Goal: Connect with others: Connect with others

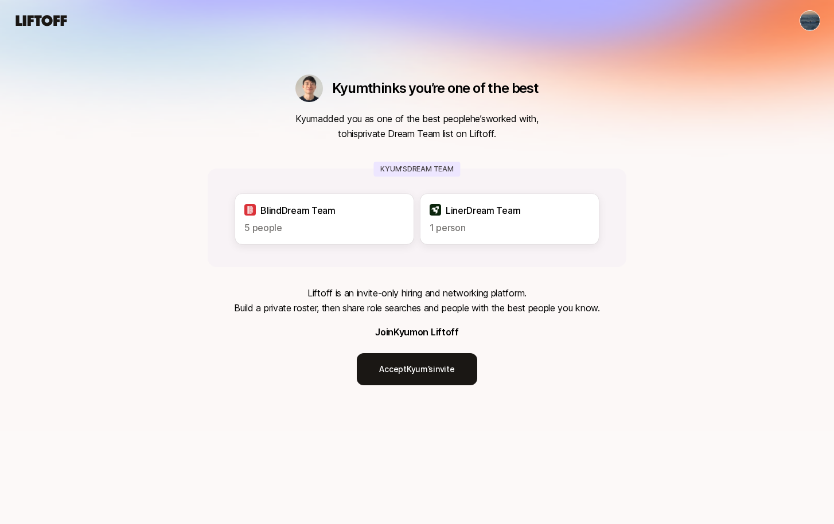
click at [475, 101] on div "[PERSON_NAME] thinks you’re one of the best" at bounding box center [416, 89] width 243 height 28
click at [475, 101] on div "Kyum thinks you’re one of the best" at bounding box center [416, 89] width 243 height 28
click at [475, 122] on p "Kyum added you as one of the best people he’s worked with, to his private Dream…" at bounding box center [416, 126] width 243 height 30
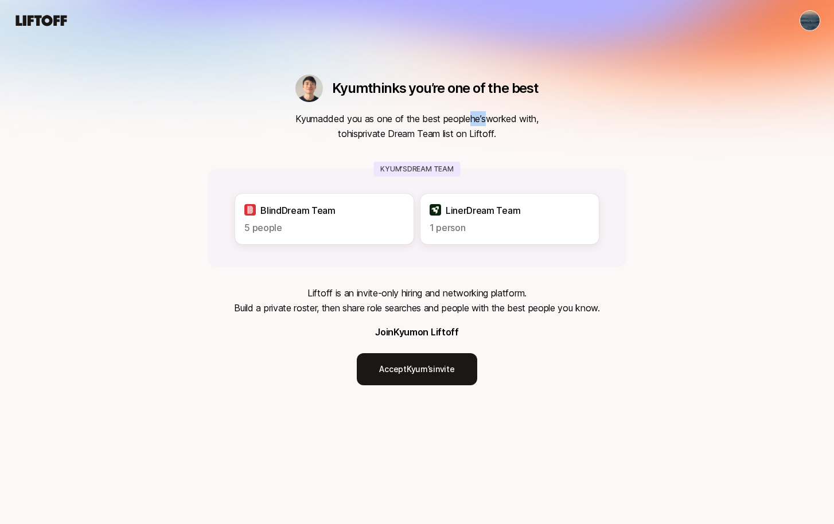
click at [475, 122] on p "Kyum added you as one of the best people he’s worked with, to his private Dream…" at bounding box center [416, 126] width 243 height 30
click at [475, 135] on p "Kyum added you as one of the best people he’s worked with, to his private Dream…" at bounding box center [416, 126] width 243 height 30
click at [409, 380] on link "Accept Kyum’s invite" at bounding box center [417, 369] width 120 height 32
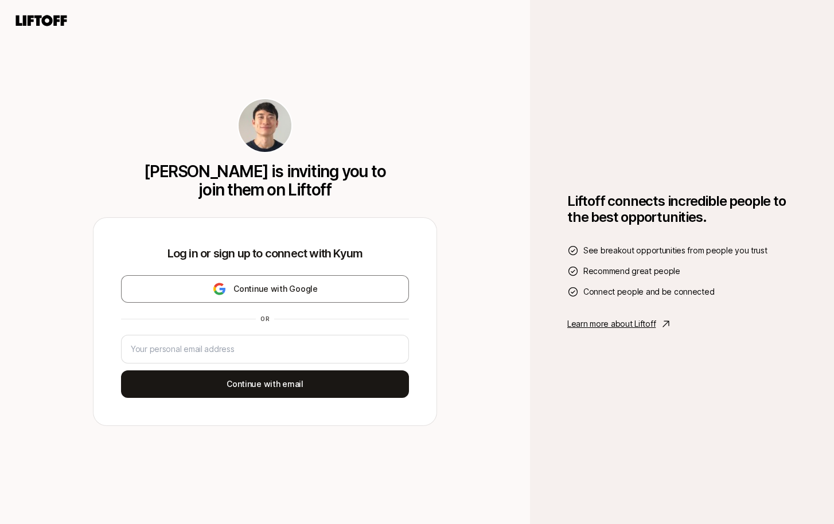
click at [49, 24] on icon at bounding box center [41, 20] width 51 height 11
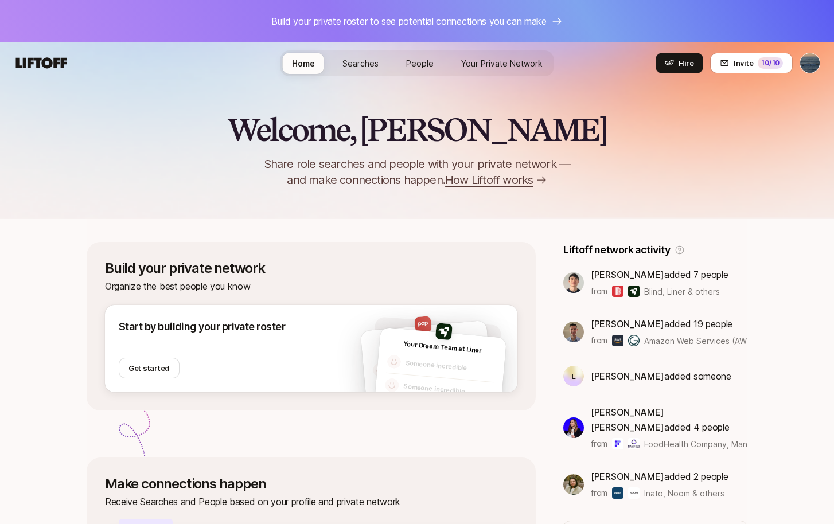
click at [377, 62] on span "Searches" at bounding box center [360, 63] width 36 height 12
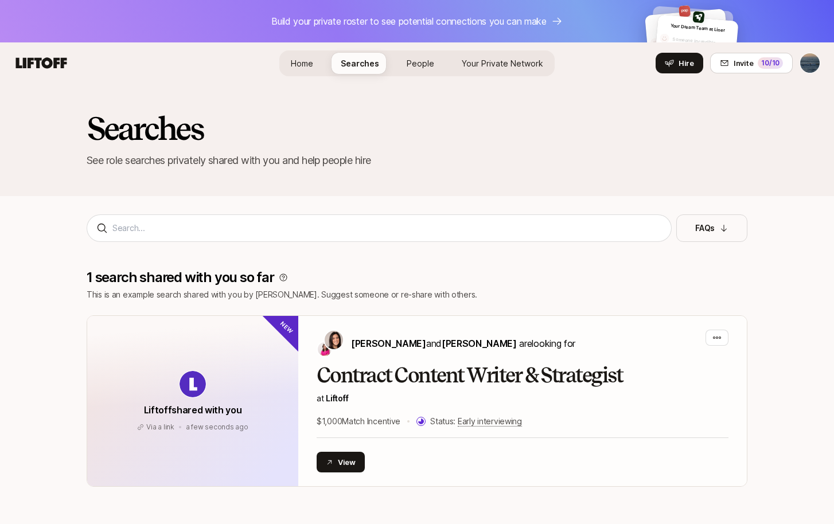
click at [413, 60] on span "People" at bounding box center [420, 63] width 28 height 12
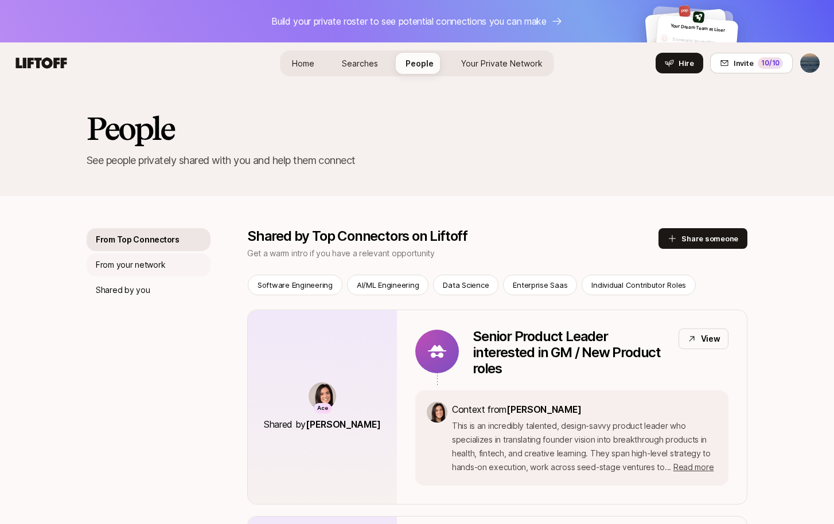
click at [163, 260] on p "From your network" at bounding box center [130, 265] width 69 height 14
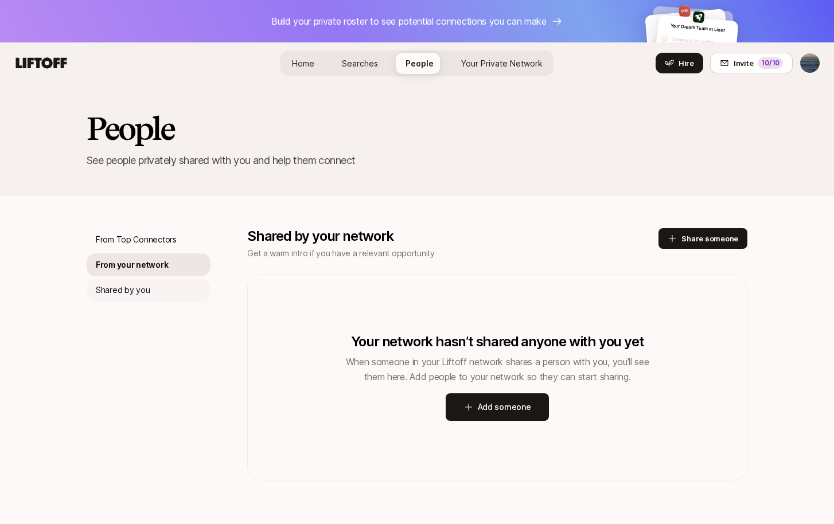
click at [152, 288] on div "Shared by you" at bounding box center [149, 290] width 124 height 23
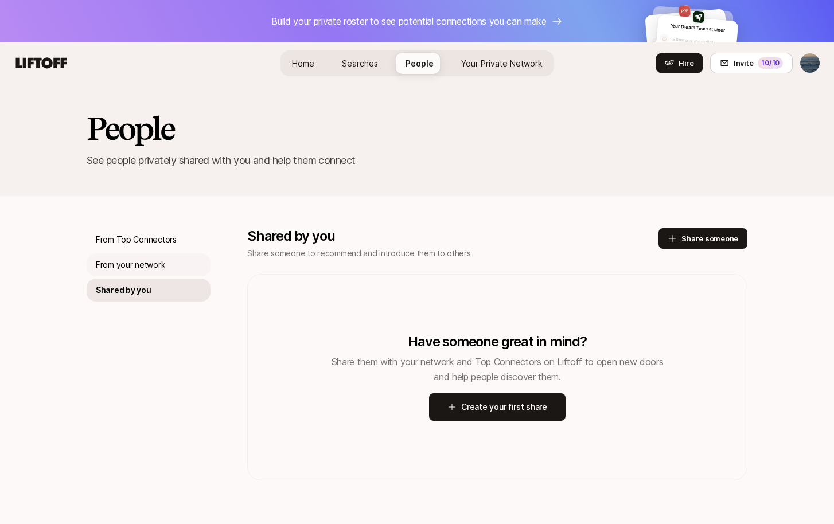
click at [153, 266] on p "From your network" at bounding box center [130, 265] width 69 height 14
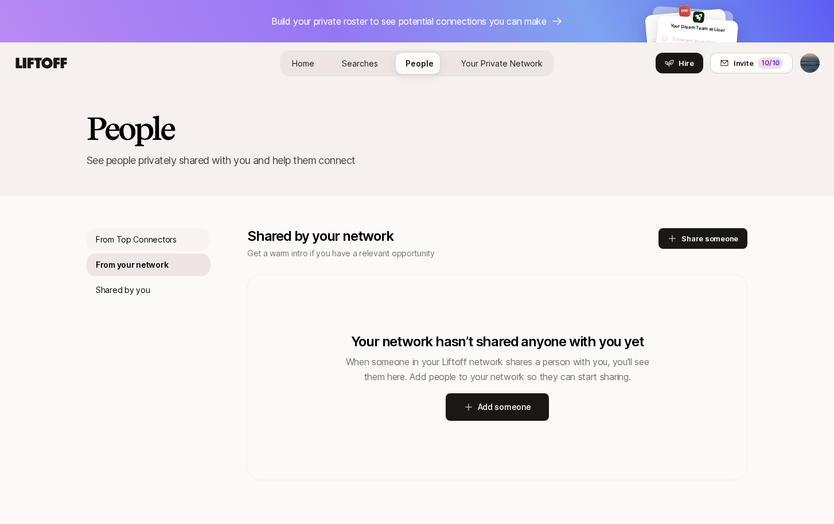
click at [153, 246] on p "From Top Connectors" at bounding box center [136, 240] width 81 height 14
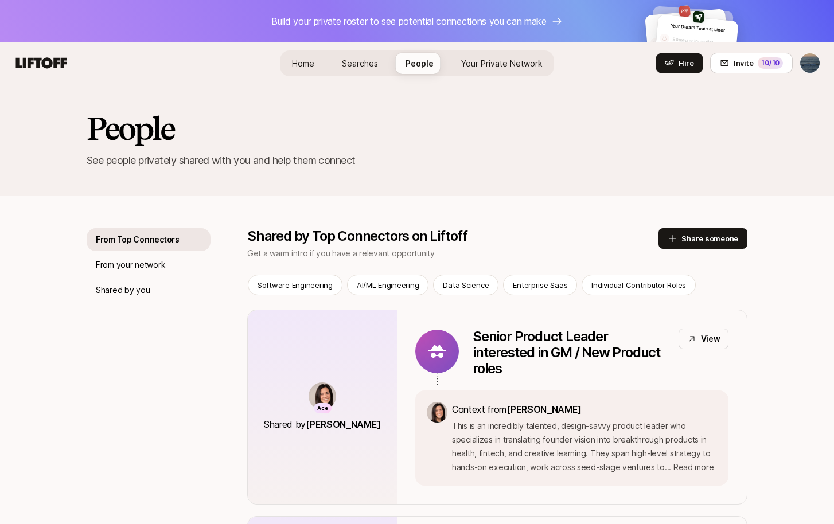
click at [487, 56] on link "Your Private Network" at bounding box center [502, 63] width 100 height 21
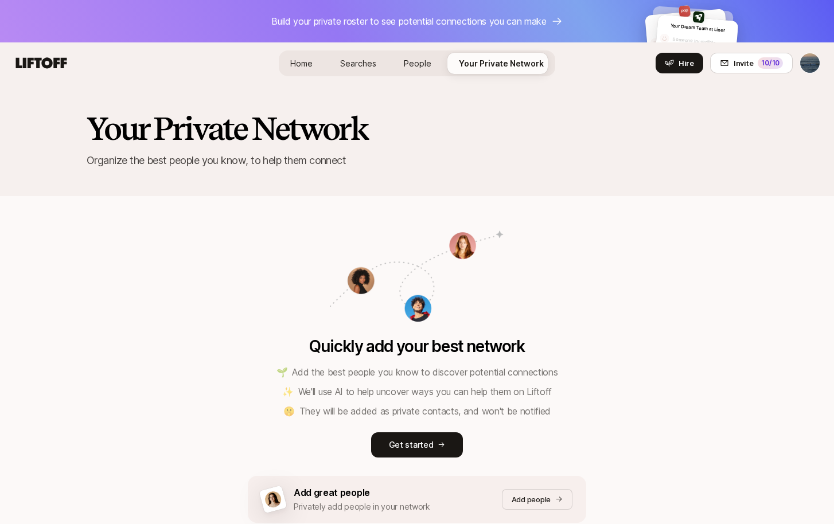
scroll to position [77, 0]
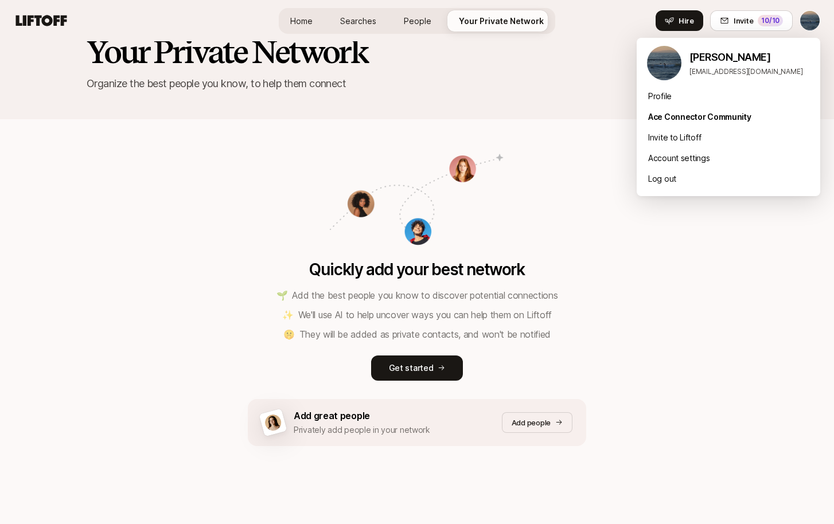
click at [814, 25] on html "Build your private roster to see potential connections you can make Your Dream …" at bounding box center [417, 185] width 834 height 524
click at [740, 102] on div "Profile" at bounding box center [727, 96] width 183 height 21
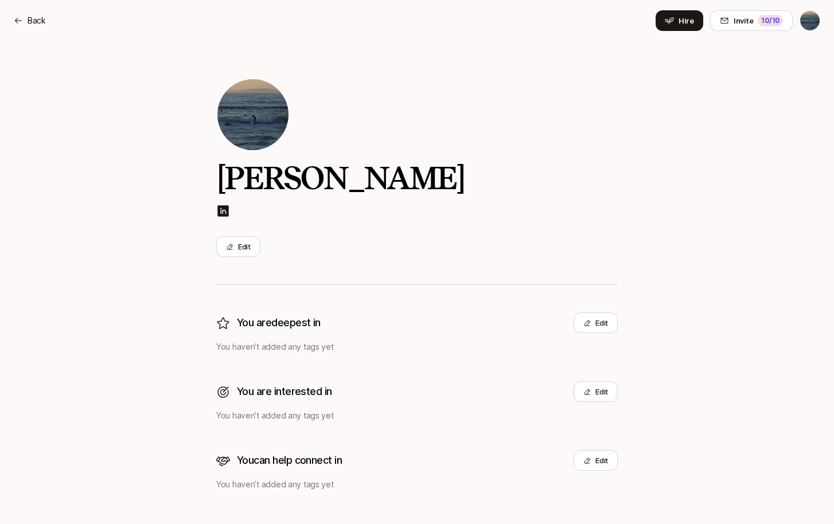
scroll to position [13, 0]
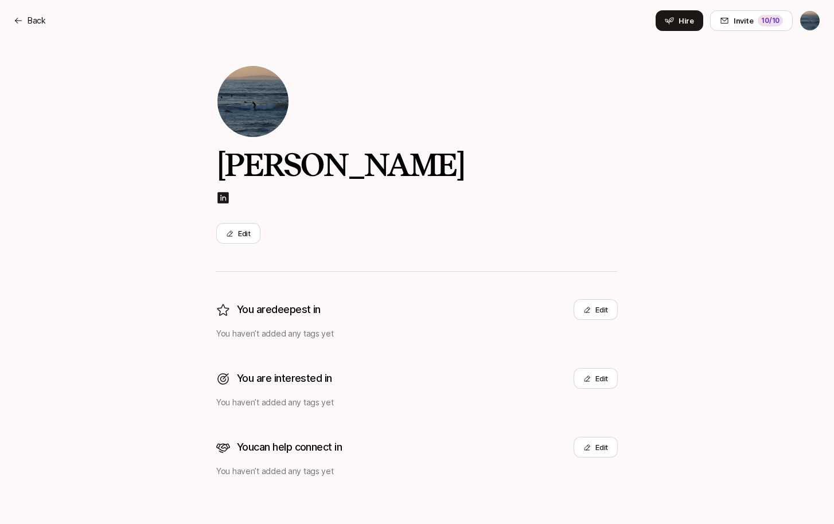
click at [45, 24] on div "Back Hire Invite 10 /10" at bounding box center [417, 20] width 806 height 21
click at [38, 21] on p "Back" at bounding box center [37, 21] width 18 height 14
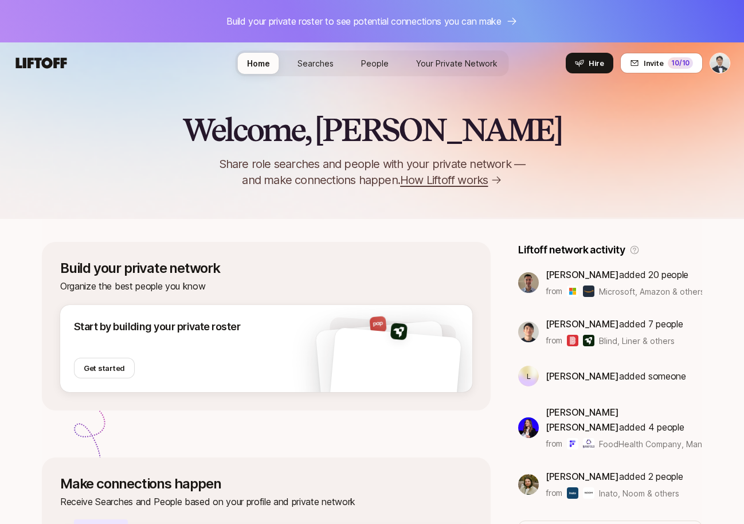
click at [327, 22] on p "Build your private roster to see potential connections you can make" at bounding box center [363, 21] width 275 height 15
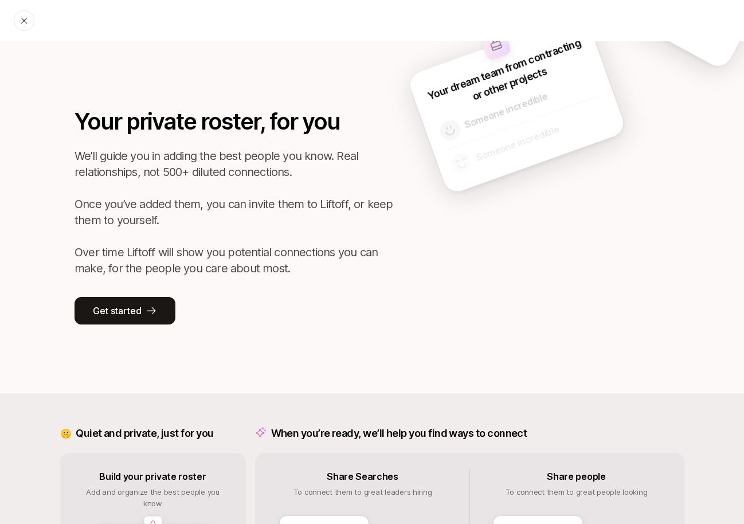
click at [22, 21] on icon at bounding box center [23, 20] width 9 height 9
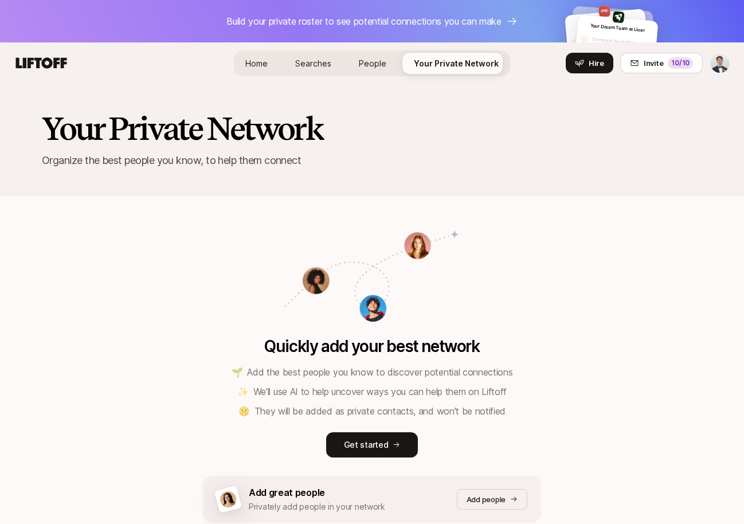
click at [314, 66] on span "Searches" at bounding box center [313, 63] width 36 height 12
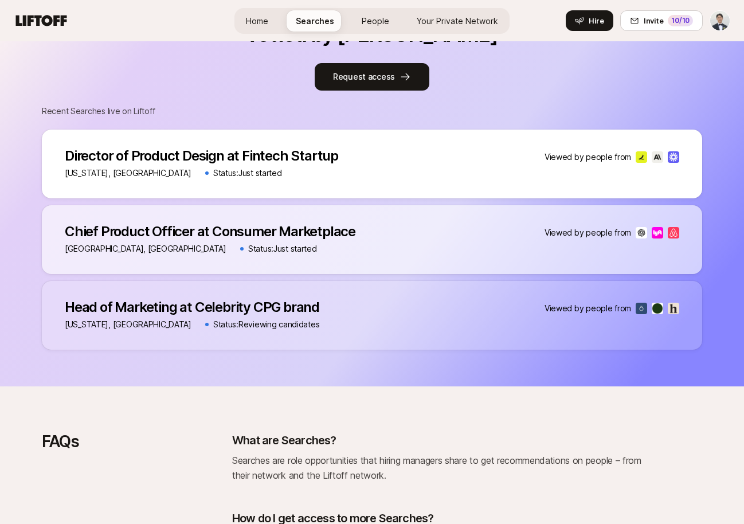
scroll to position [512, 0]
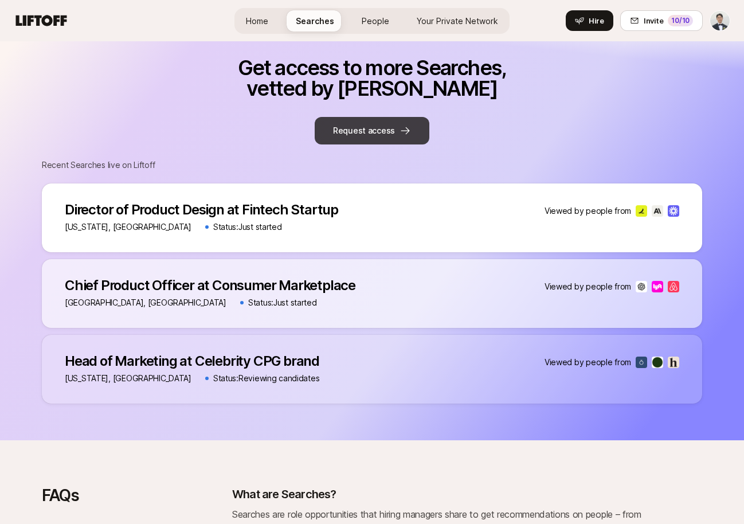
click at [402, 139] on button "Request access" at bounding box center [372, 131] width 115 height 28
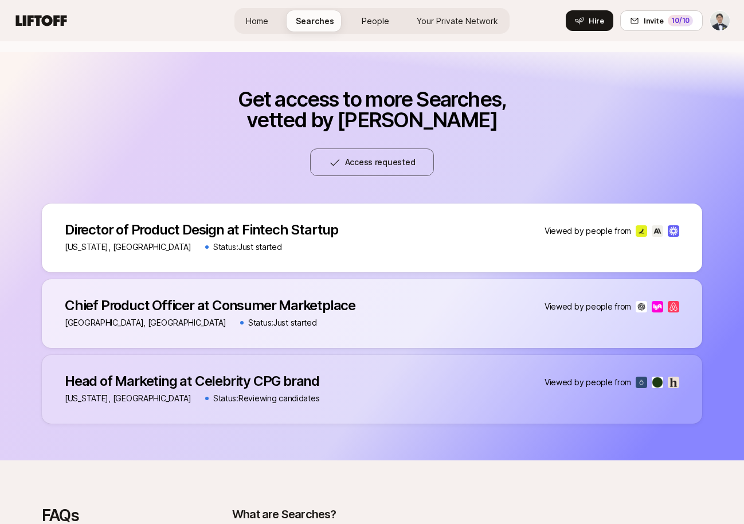
scroll to position [0, 0]
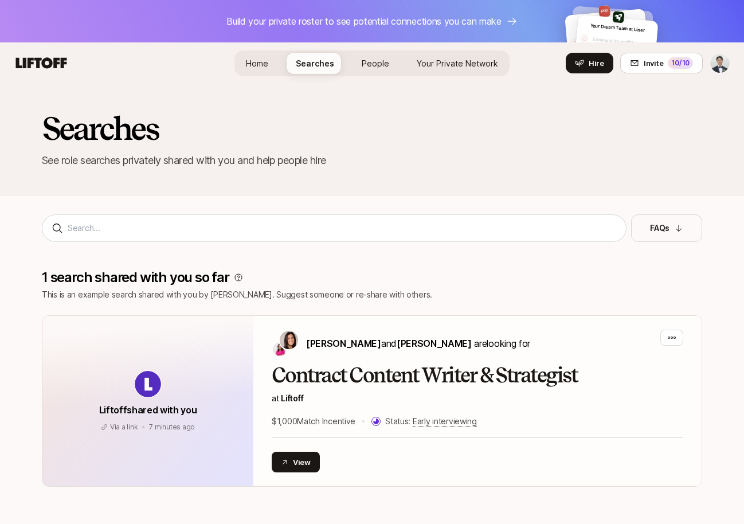
click at [716, 60] on html "Build your private roster to see potential connections you can make Your Dream …" at bounding box center [372, 262] width 744 height 524
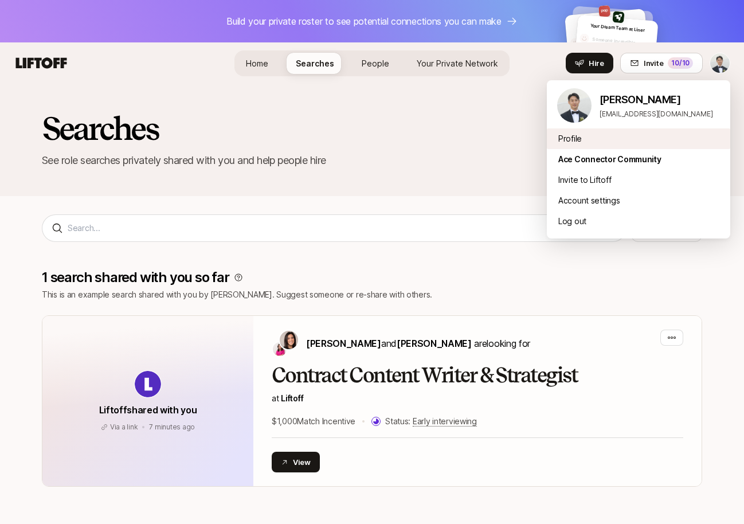
click at [621, 148] on div "Profile" at bounding box center [638, 138] width 183 height 21
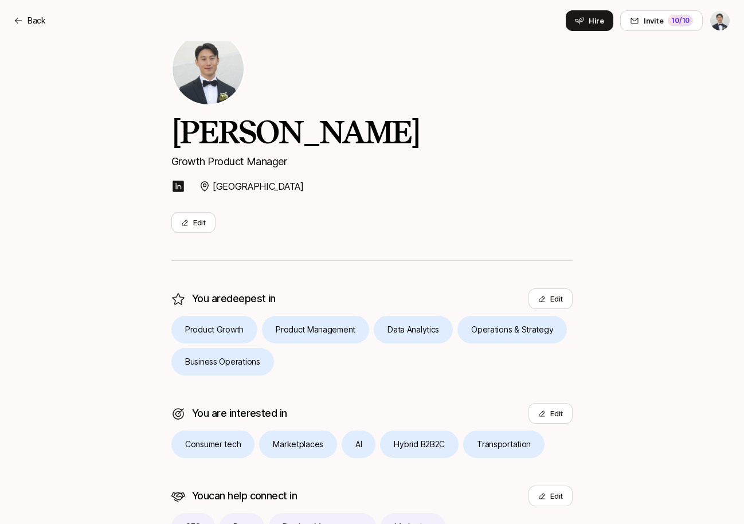
scroll to position [19, 0]
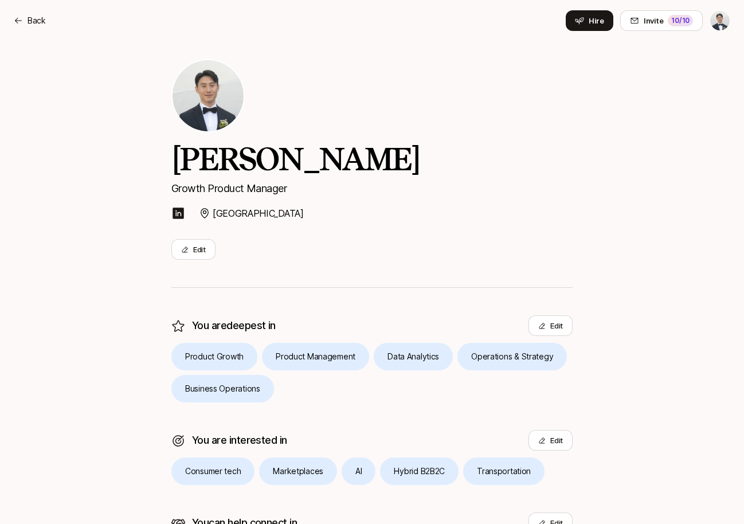
click at [725, 26] on html "Back Back Hire Invite 10 /10 Alex Growth Product Manager San Francisco Edit You…" at bounding box center [372, 243] width 744 height 524
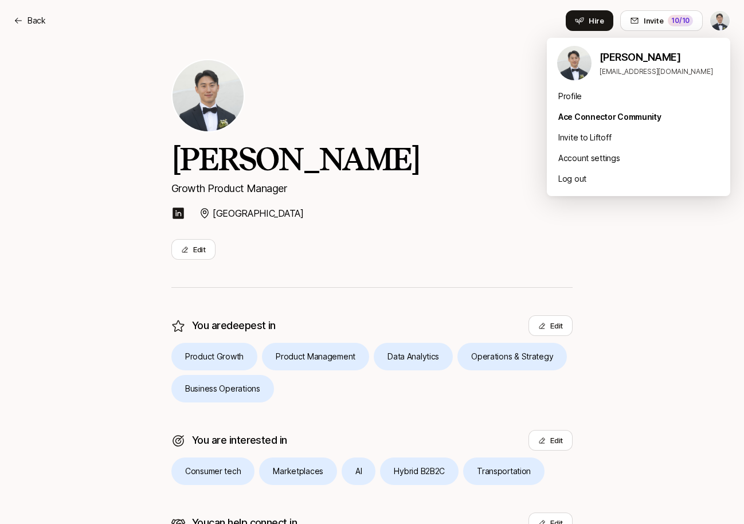
click at [647, 77] on div "Alex asukj7962@gmail.com" at bounding box center [638, 65] width 183 height 41
click at [635, 62] on p "Alex" at bounding box center [661, 57] width 122 height 16
click at [585, 160] on div "Account settings" at bounding box center [638, 158] width 183 height 21
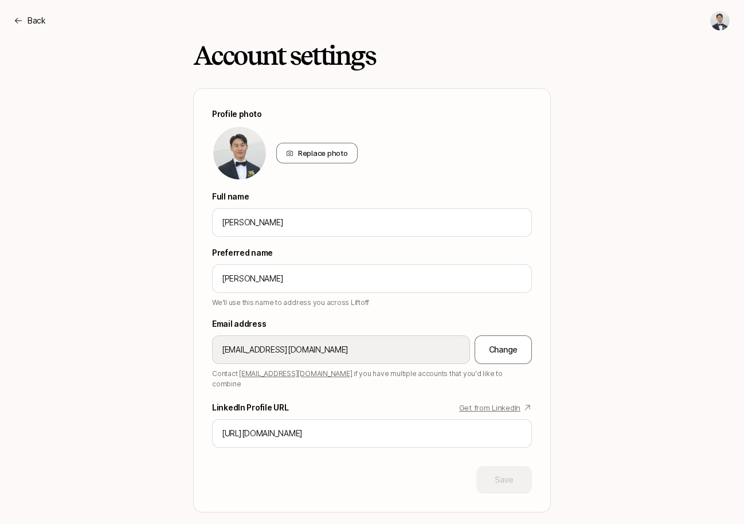
click at [638, 262] on div "Account settings Profile photo Replace photo Full name Alex Preferred name Alex…" at bounding box center [372, 276] width 660 height 471
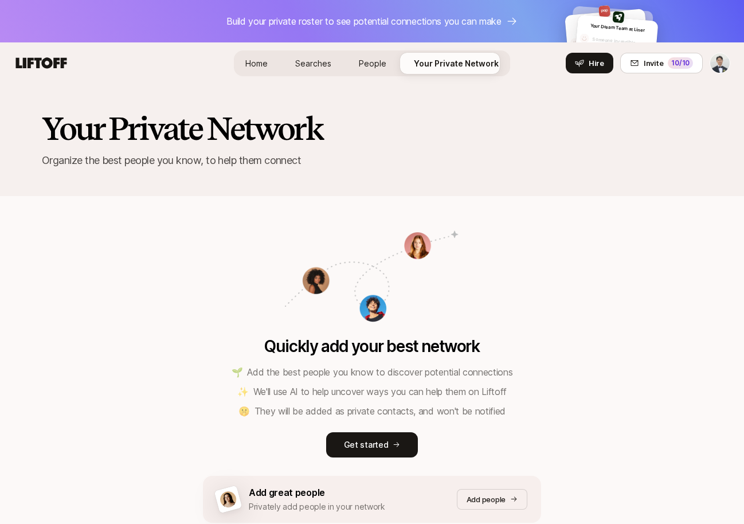
click at [714, 70] on html "Build your private roster to see potential connections you can make Your Dream …" at bounding box center [372, 262] width 744 height 524
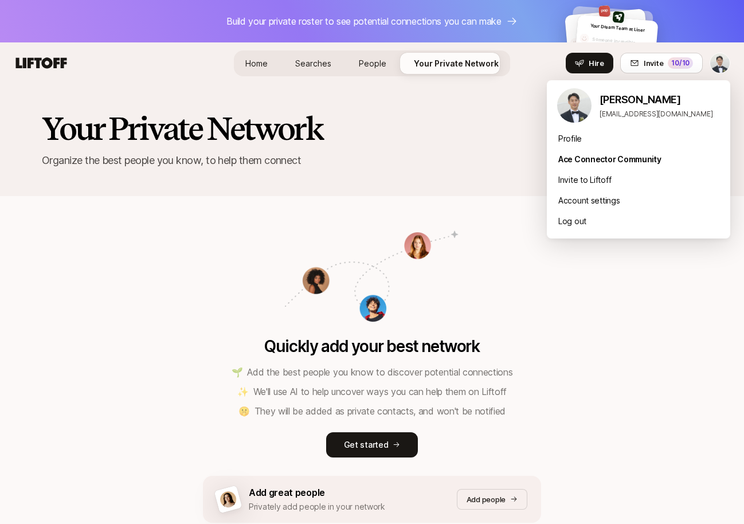
click at [439, 161] on html "Build your private roster to see potential connections you can make Your Dream …" at bounding box center [372, 262] width 744 height 524
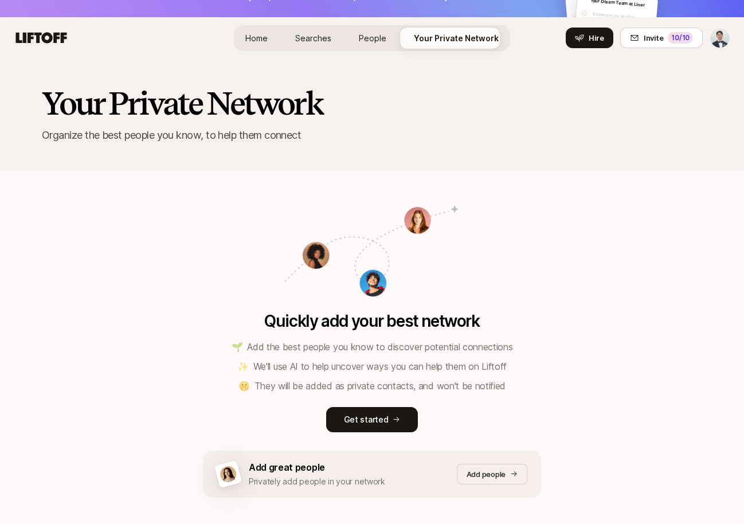
scroll to position [77, 0]
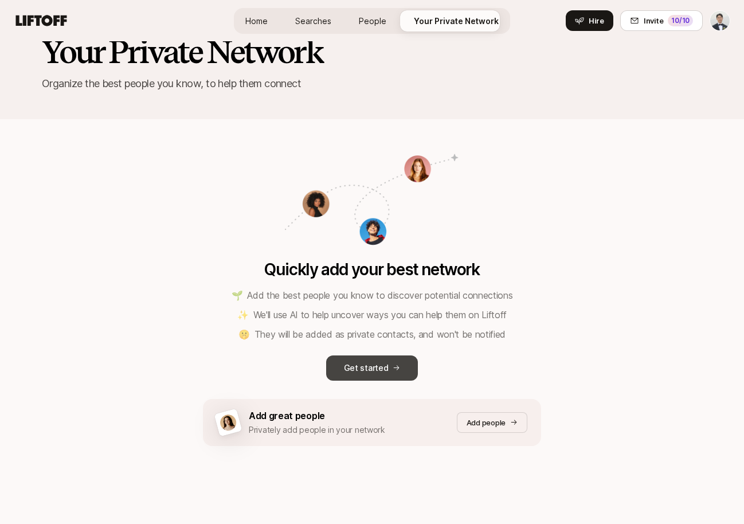
click at [363, 356] on button "Get started" at bounding box center [372, 367] width 92 height 25
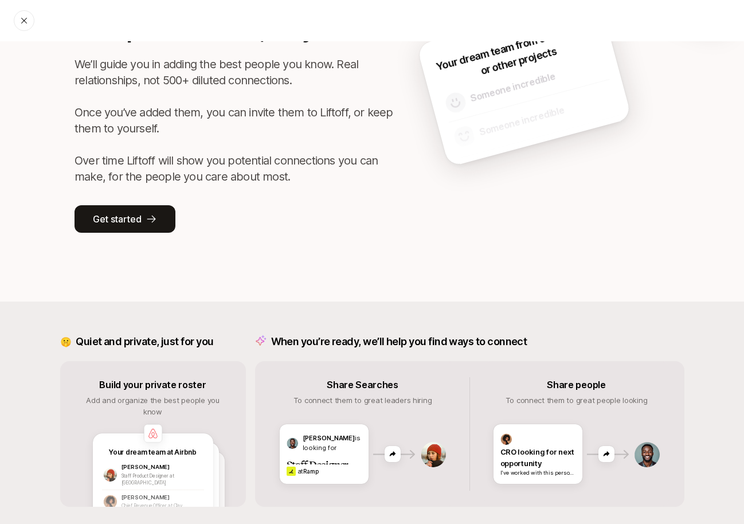
scroll to position [120, 0]
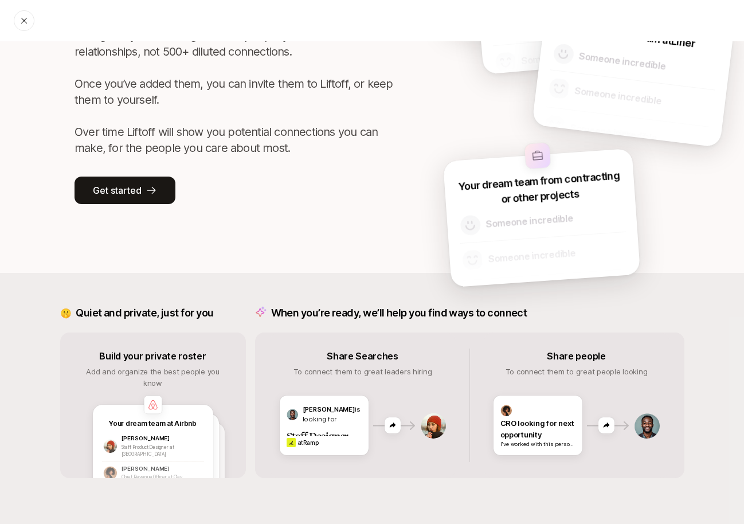
click at [155, 204] on div "Your private roster, for you We’ll guide you in adding the best people you know…" at bounding box center [372, 97] width 744 height 352
click at [151, 195] on icon at bounding box center [151, 190] width 11 height 11
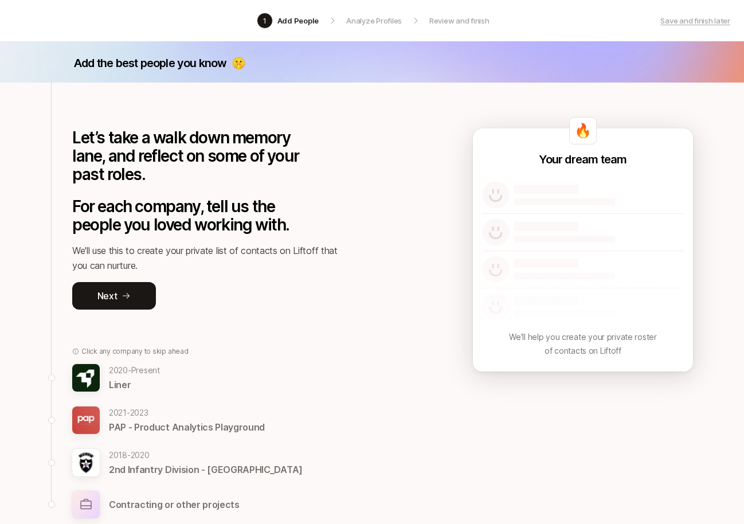
click at [158, 376] on p "2020 - Present" at bounding box center [134, 370] width 51 height 14
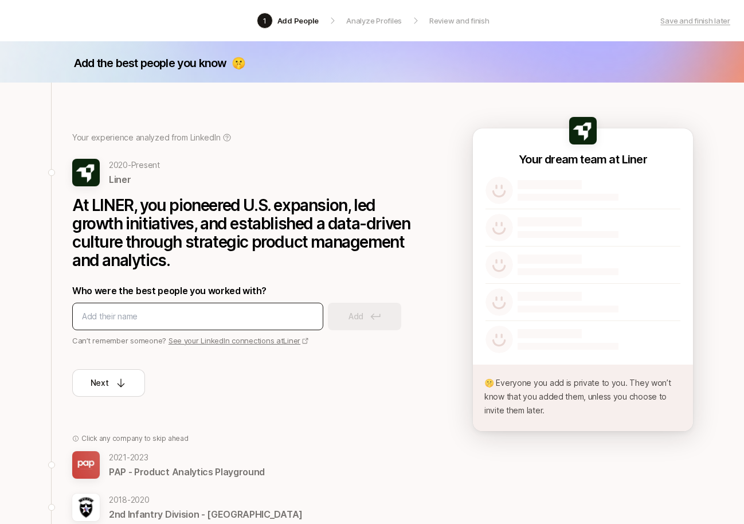
click at [268, 327] on div at bounding box center [197, 317] width 251 height 28
click at [244, 317] on input at bounding box center [198, 317] width 232 height 14
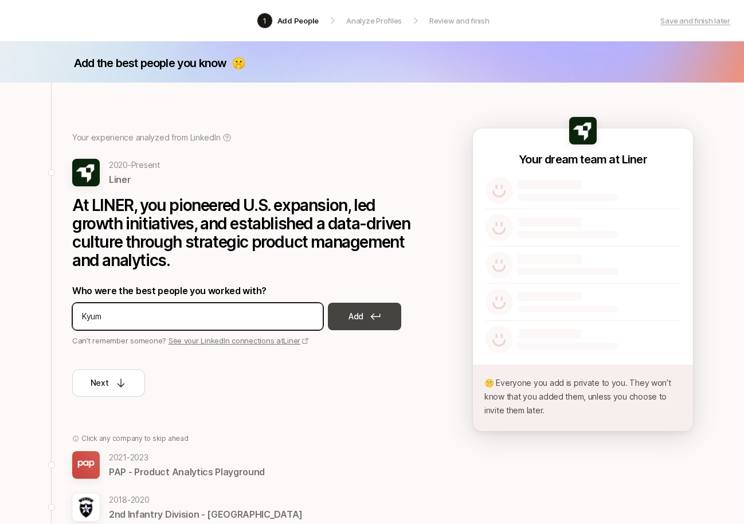
type input "Kyum"
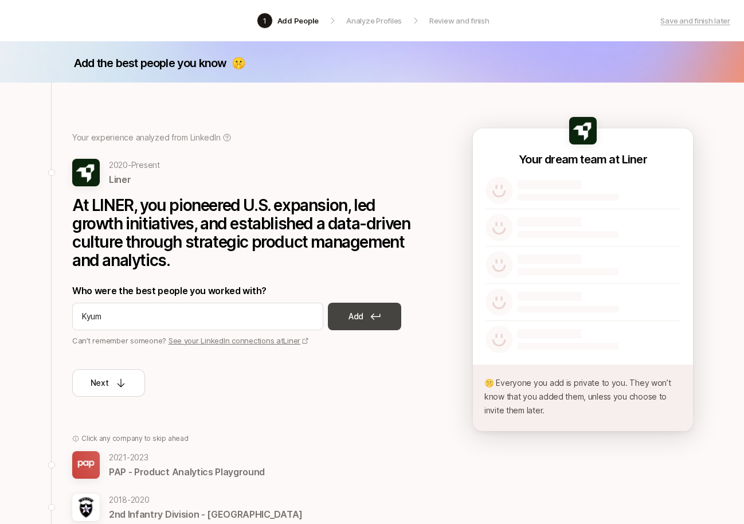
click at [346, 315] on button "Add" at bounding box center [364, 317] width 73 height 28
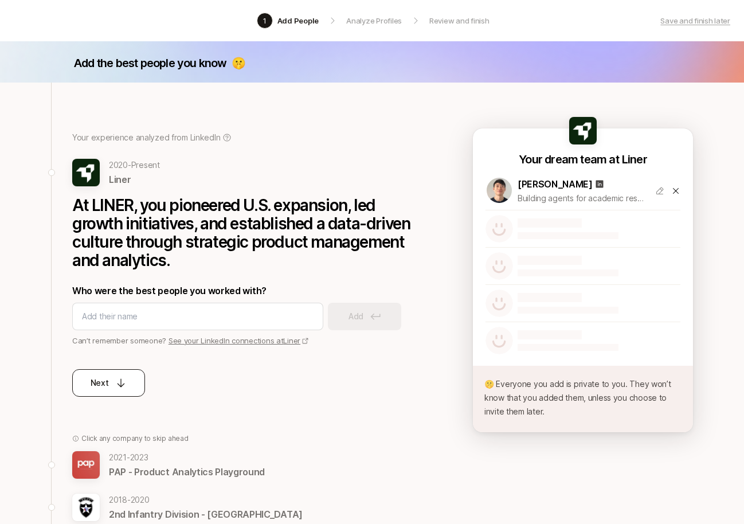
click at [119, 389] on div "Next" at bounding box center [109, 383] width 37 height 14
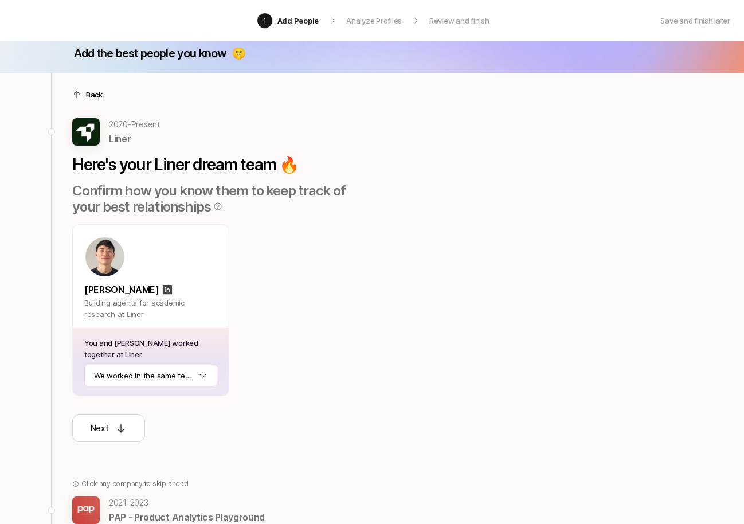
scroll to position [14, 0]
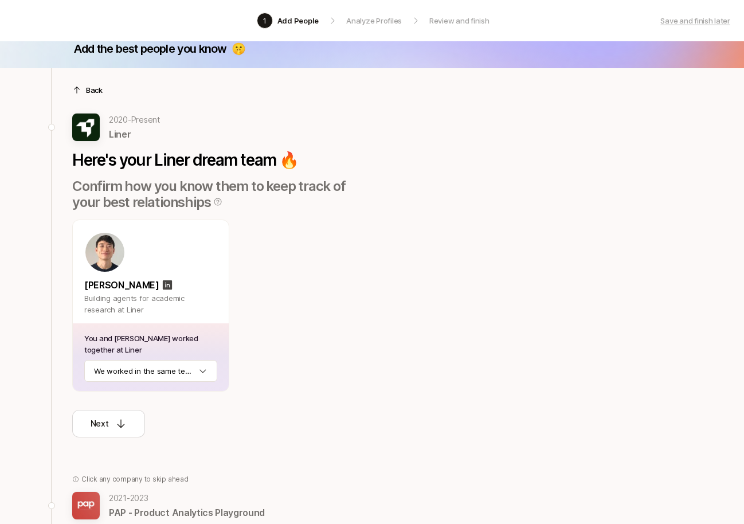
click at [144, 199] on p "Confirm how you know them to keep track of your best relationships" at bounding box center [222, 194] width 300 height 32
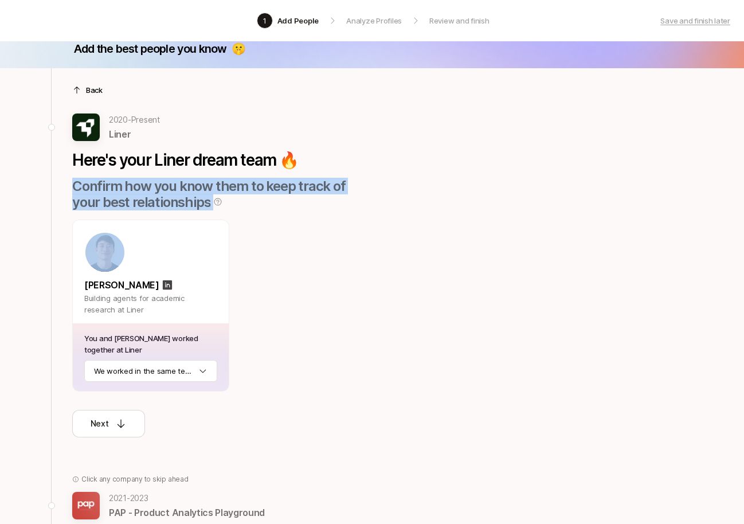
click at [270, 217] on div "Here's your Liner dream team 🔥 Confirm how you know them to keep track of your …" at bounding box center [222, 271] width 300 height 241
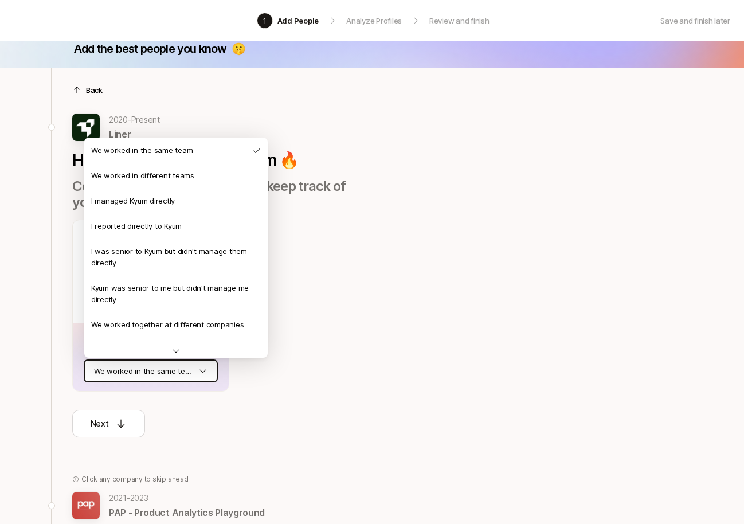
click at [173, 379] on html "1 Add People Analyze Profiles Review and finish Save and finish later Add the b…" at bounding box center [372, 248] width 744 height 524
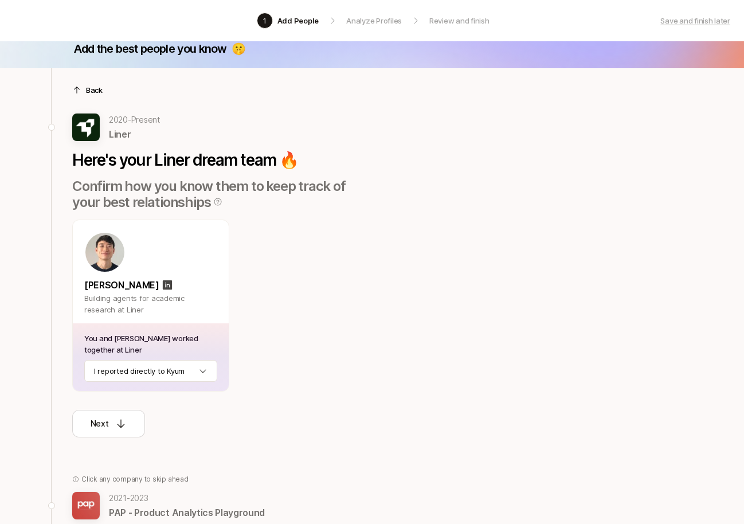
click at [307, 342] on div "Kyum Kim Building agents for academic research at Liner You and Kyum worked tog…" at bounding box center [222, 306] width 300 height 172
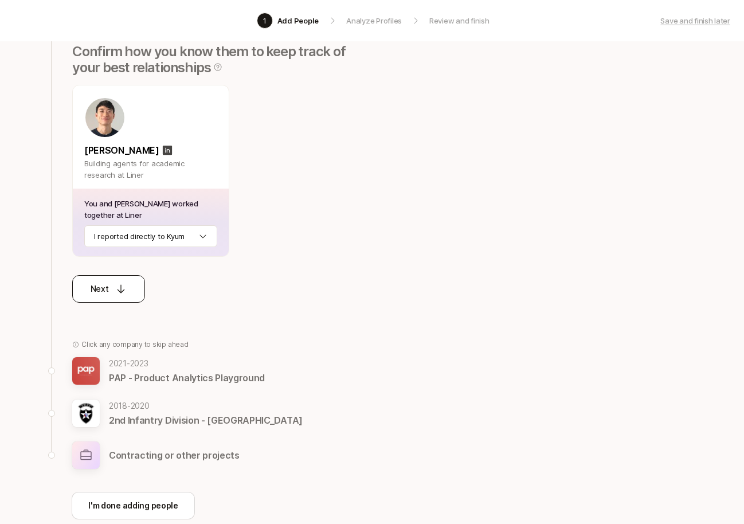
click at [122, 277] on button "Next" at bounding box center [108, 289] width 73 height 28
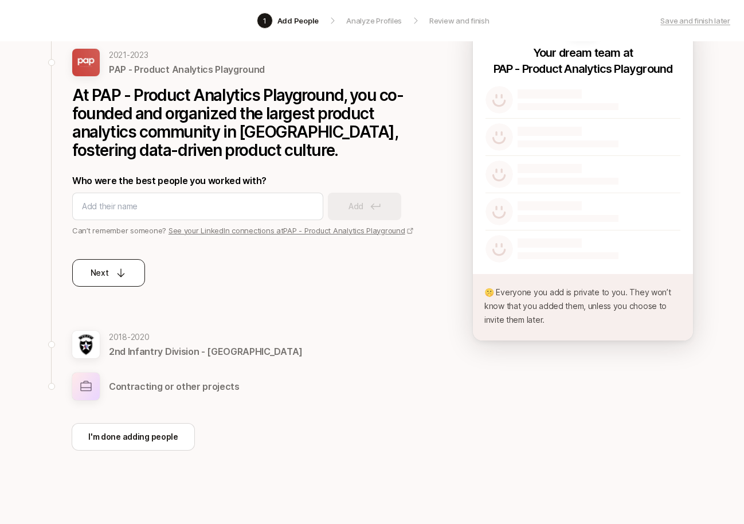
click at [118, 280] on button "Next" at bounding box center [108, 273] width 73 height 28
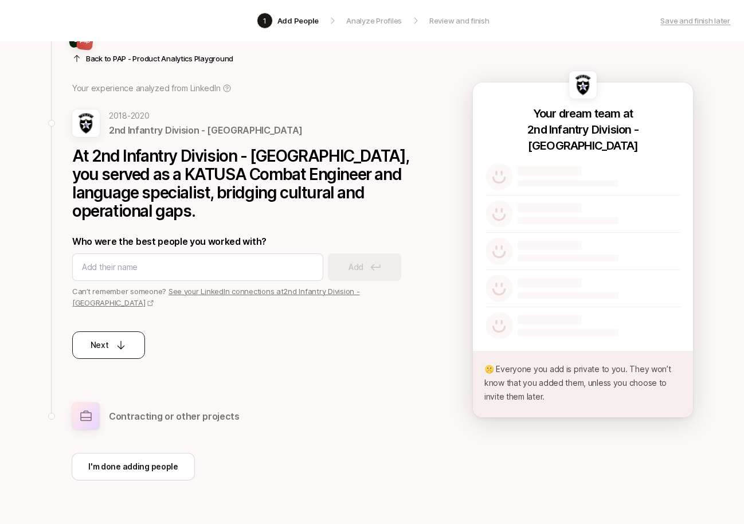
click at [126, 338] on div "Next" at bounding box center [109, 345] width 37 height 14
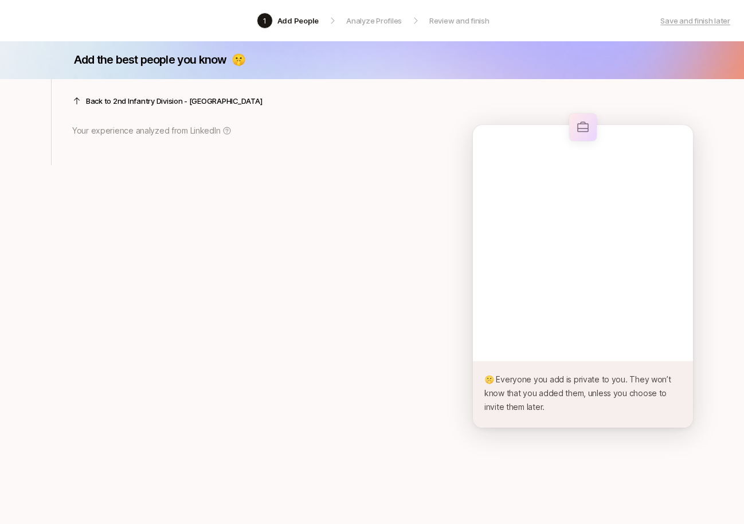
scroll to position [3, 0]
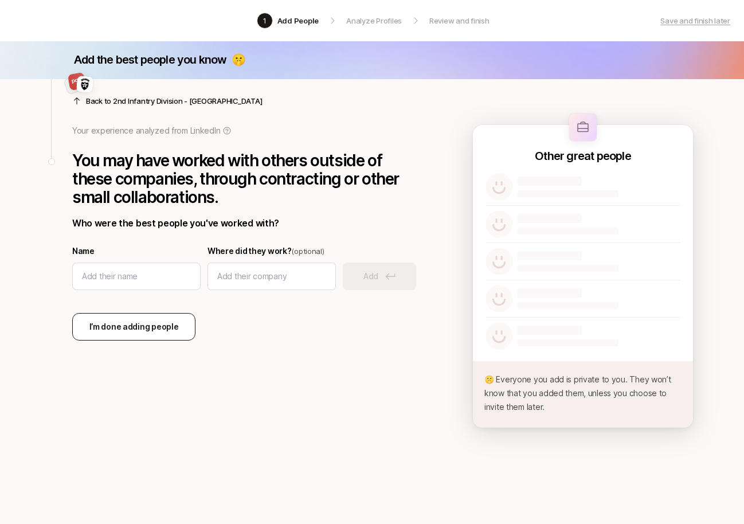
click at [181, 333] on button "I’m done adding people" at bounding box center [133, 327] width 123 height 28
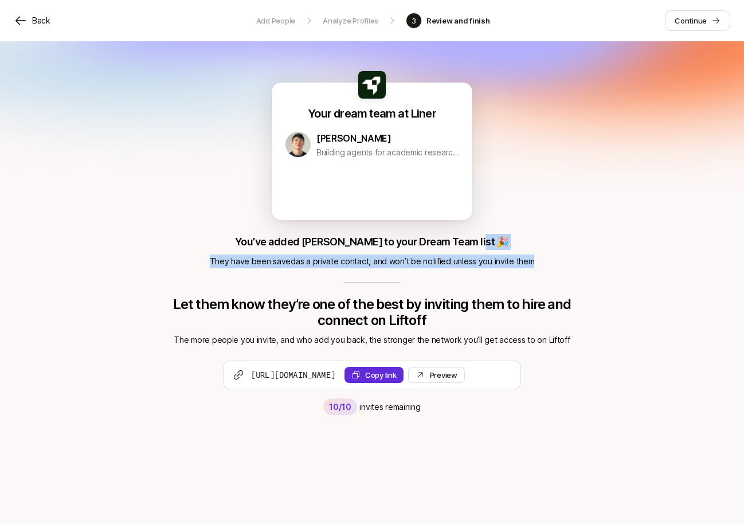
drag, startPoint x: 247, startPoint y: 250, endPoint x: 548, endPoint y: 256, distance: 301.1
click at [548, 256] on div "You’ve added Kyum Kim to your Dream Team list 🎉 They have been saved as a priva…" at bounding box center [372, 251] width 405 height 34
click at [547, 255] on p "They have been saved as a private contact , and won’t be notified unless you in…" at bounding box center [372, 262] width 405 height 14
click at [537, 259] on p "They have been saved as a private contact , and won’t be notified unless you in…" at bounding box center [372, 262] width 405 height 14
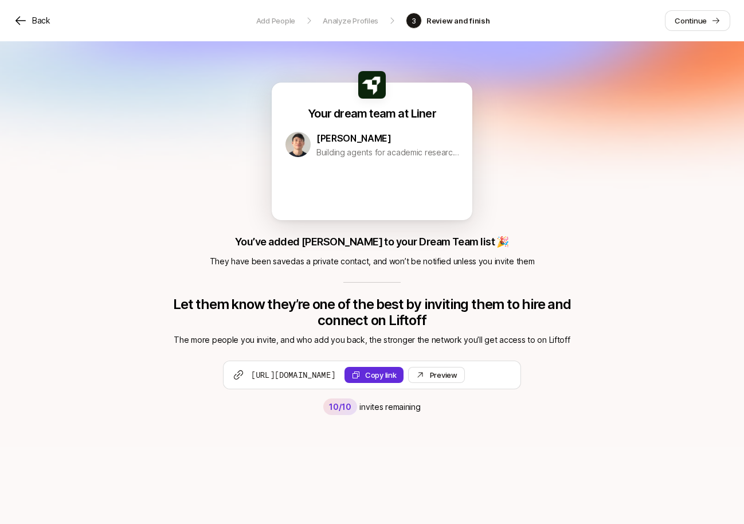
click at [537, 259] on p "They have been saved as a private contact , and won’t be notified unless you in…" at bounding box center [372, 262] width 405 height 14
click at [684, 33] on div "Back Add People Analyze Profiles 3 Review and finish Continue" at bounding box center [372, 20] width 744 height 41
click at [684, 26] on p "Continue" at bounding box center [691, 20] width 32 height 11
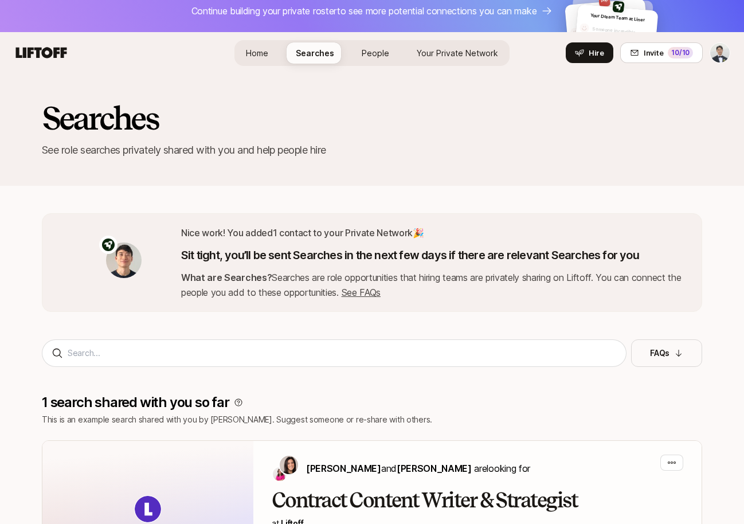
scroll to position [12, 0]
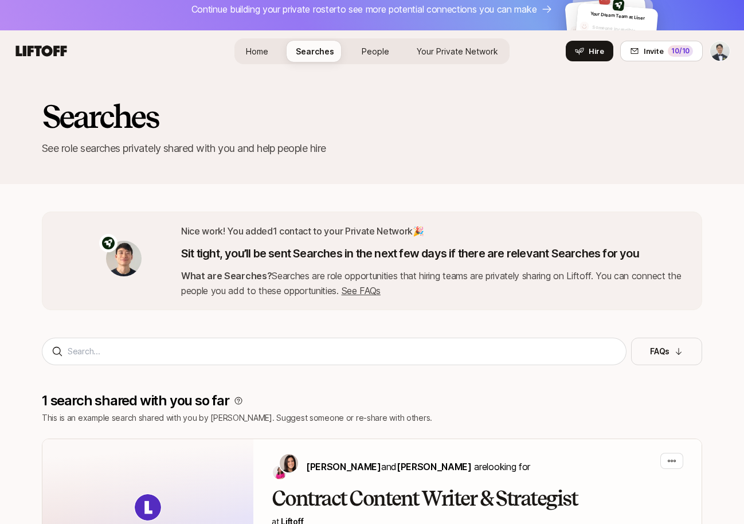
click at [412, 244] on div "Nice work! You added 1 contact to your Private Network 🎉 Sit tight, you’ll be s…" at bounding box center [432, 261] width 502 height 75
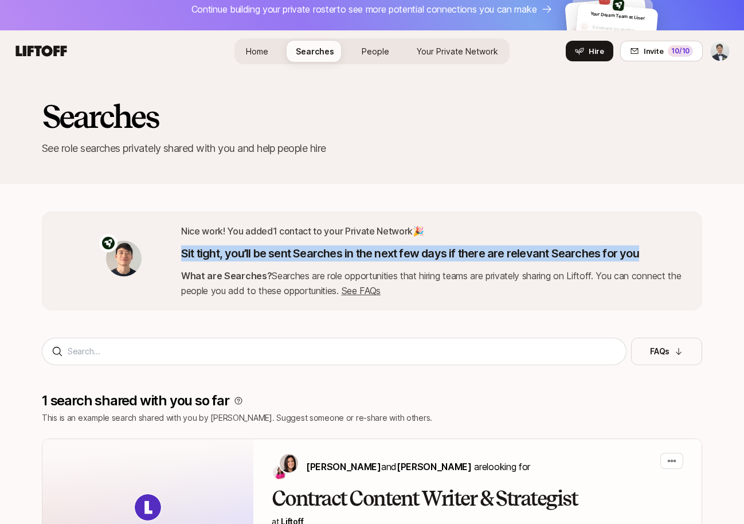
click at [412, 244] on div "Nice work! You added 1 contact to your Private Network 🎉 Sit tight, you’ll be s…" at bounding box center [432, 261] width 502 height 75
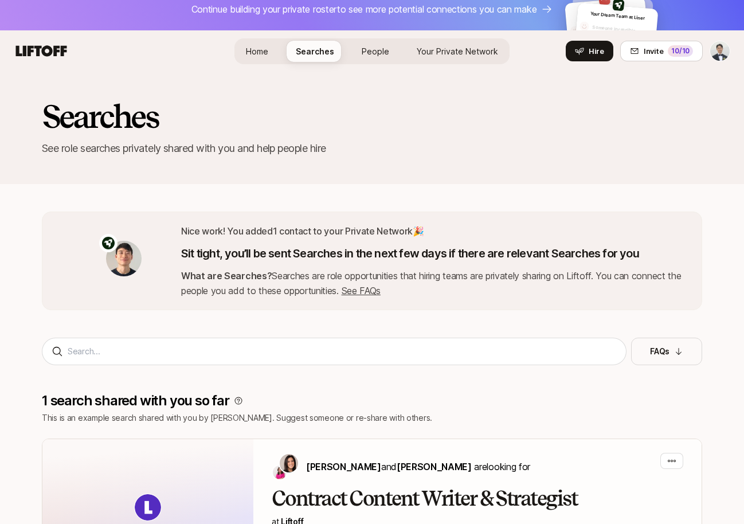
click at [412, 244] on div "Nice work! You added 1 contact to your Private Network 🎉 Sit tight, you’ll be s…" at bounding box center [432, 261] width 502 height 75
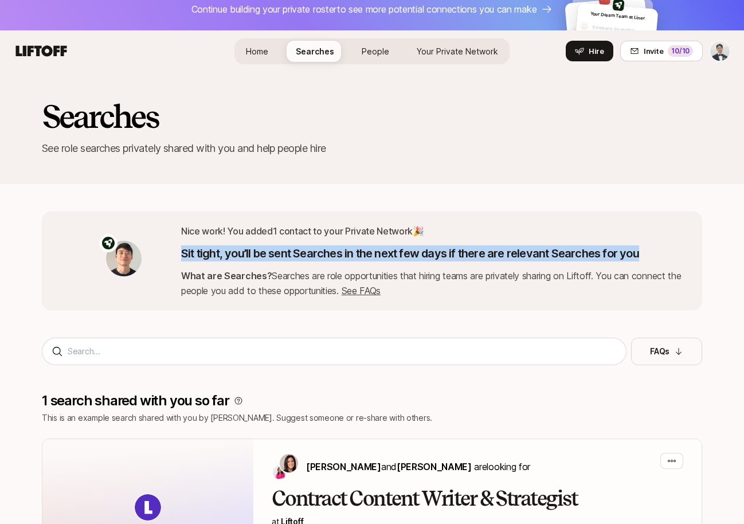
click at [412, 244] on div "Nice work! You added 1 contact to your Private Network 🎉 Sit tight, you’ll be s…" at bounding box center [432, 261] width 502 height 75
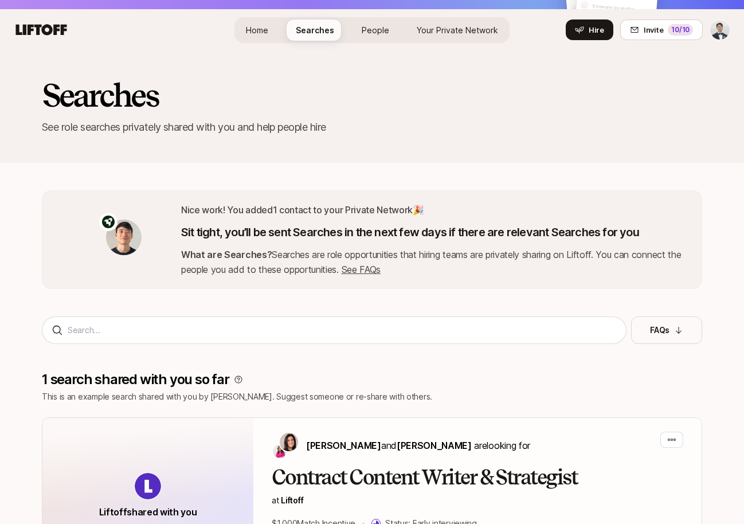
scroll to position [10, 0]
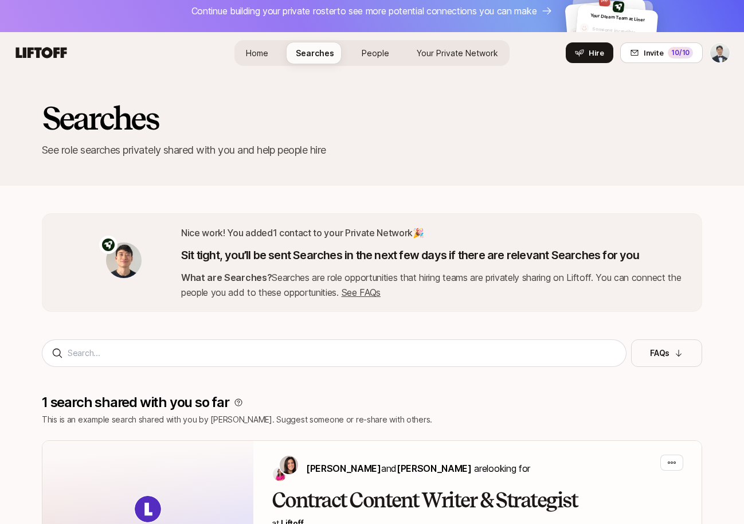
click at [366, 57] on span "People" at bounding box center [376, 53] width 28 height 12
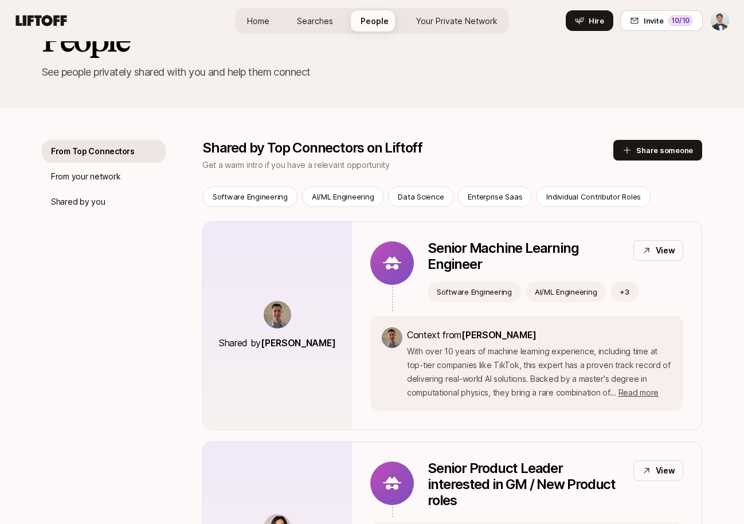
scroll to position [111, 0]
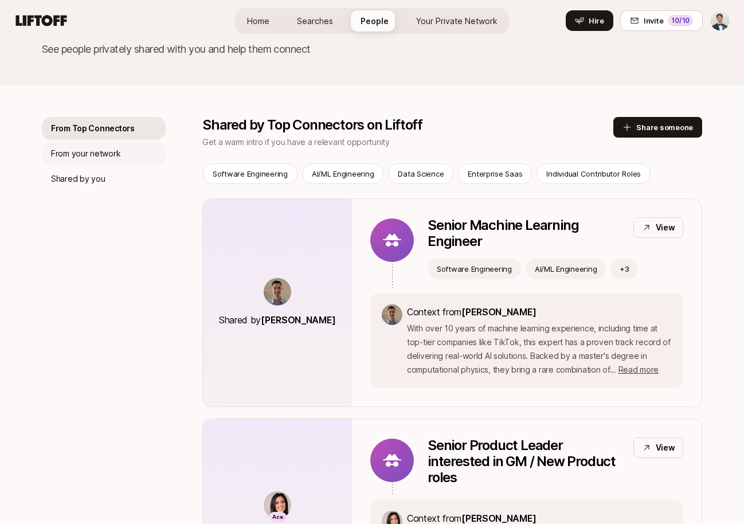
click at [130, 162] on div "From your network" at bounding box center [104, 153] width 124 height 23
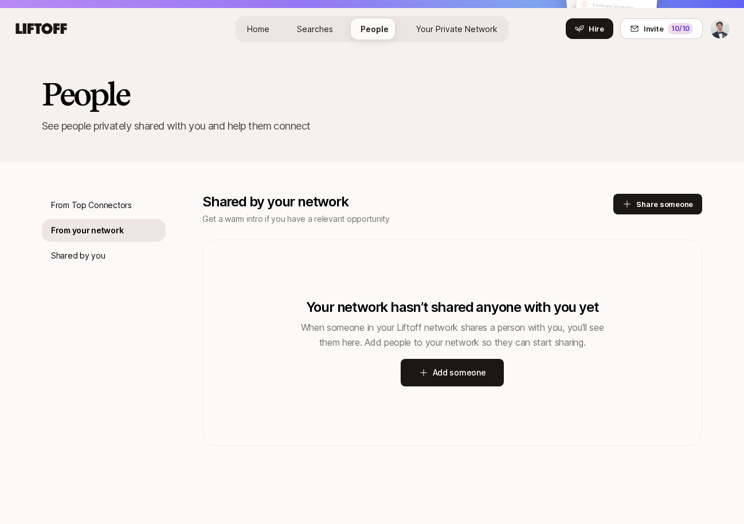
scroll to position [34, 0]
click at [441, 366] on button "Add someone" at bounding box center [453, 373] width 104 height 28
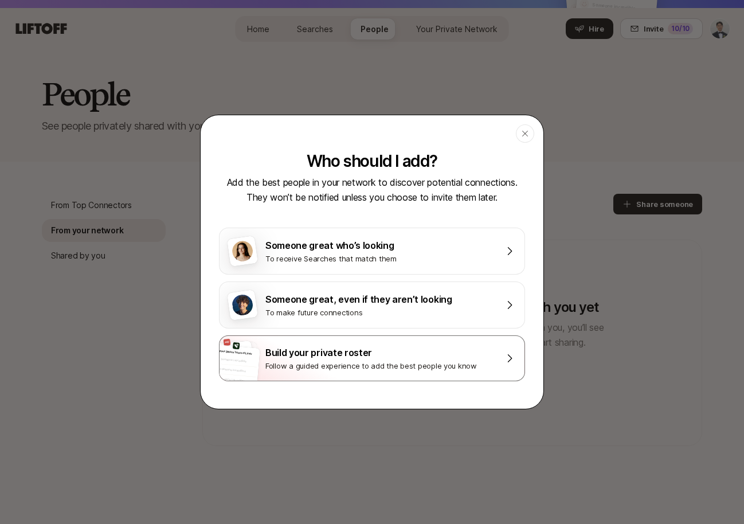
click at [405, 351] on div "Build your private roster" at bounding box center [379, 352] width 229 height 15
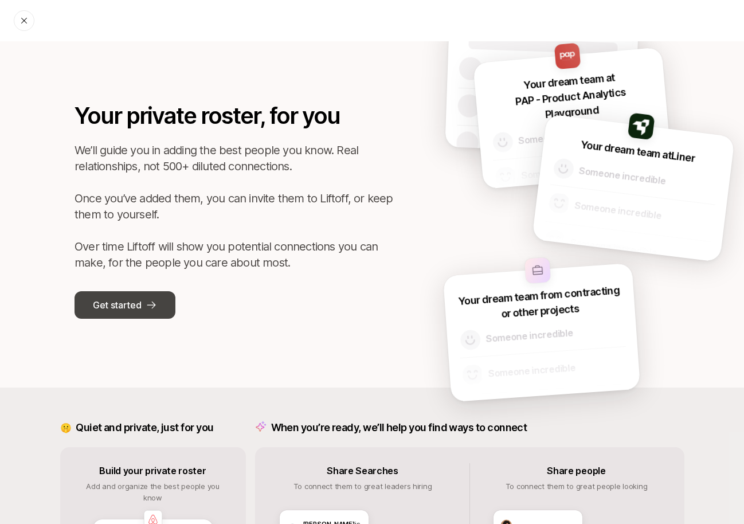
click at [133, 316] on button "Get started" at bounding box center [125, 305] width 101 height 28
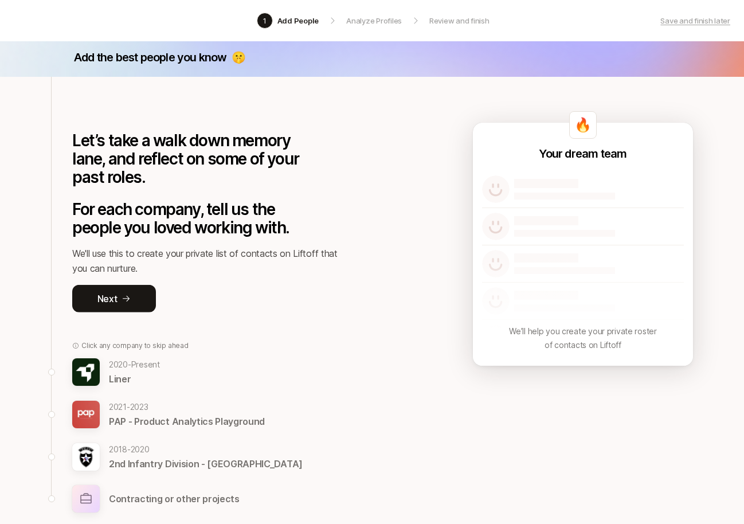
scroll to position [3, 0]
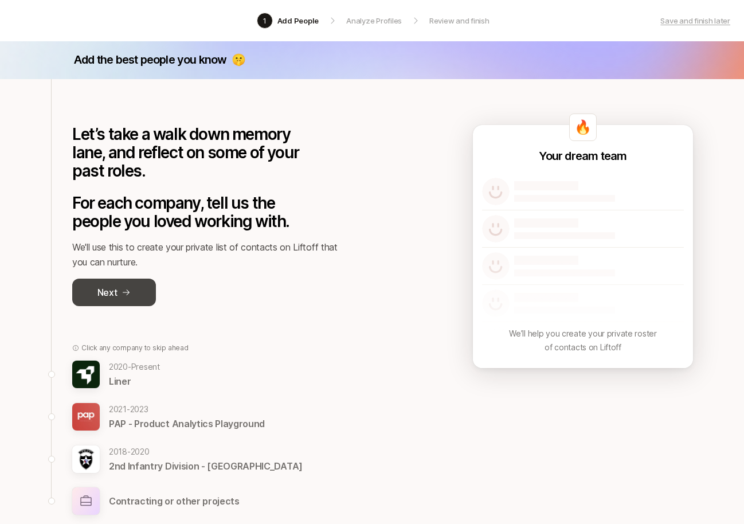
click at [134, 295] on button "Next" at bounding box center [114, 293] width 84 height 28
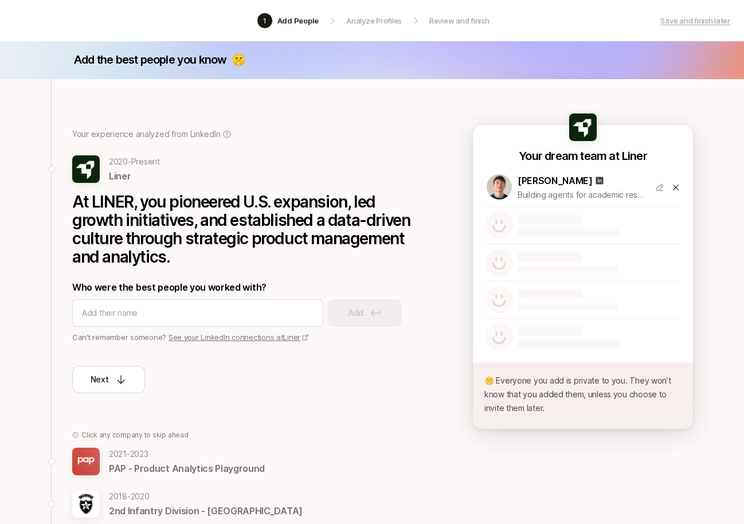
click at [149, 205] on p "At LINER, you pioneered U.S. expansion, led growth initiatives, and established…" at bounding box center [244, 229] width 344 height 73
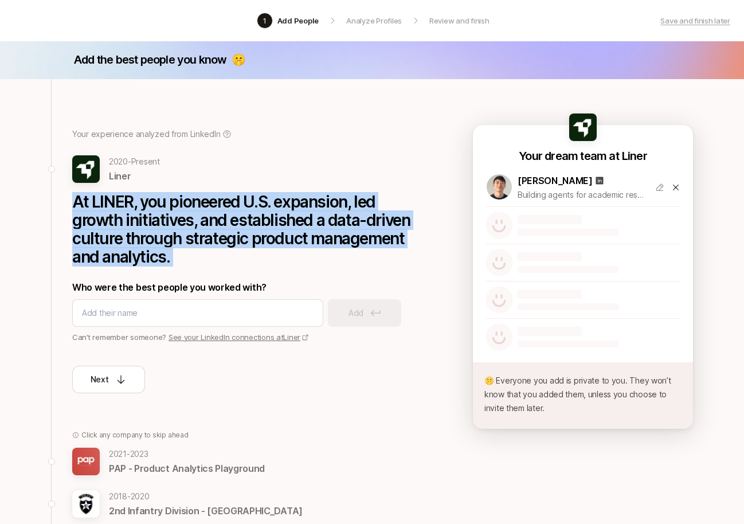
click at [149, 205] on p "At LINER, you pioneered U.S. expansion, led growth initiatives, and established…" at bounding box center [244, 229] width 344 height 73
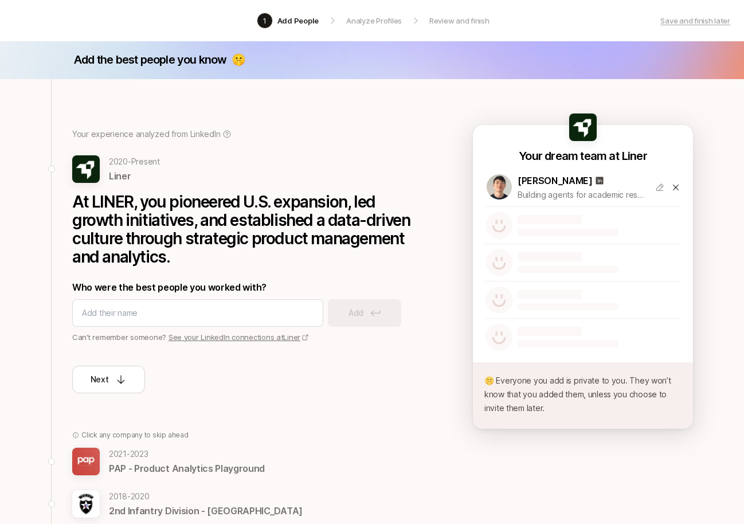
click at [157, 225] on p "At LINER, you pioneered U.S. expansion, led growth initiatives, and established…" at bounding box center [244, 229] width 344 height 73
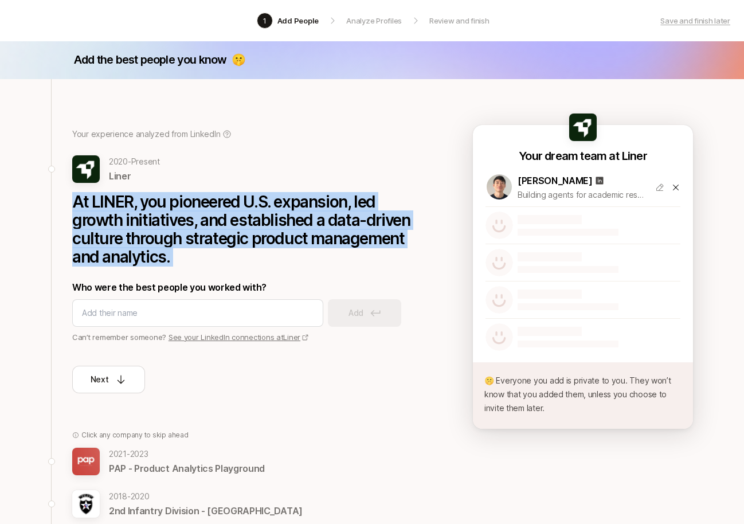
click at [157, 225] on p "At LINER, you pioneered U.S. expansion, led growth initiatives, and established…" at bounding box center [244, 229] width 344 height 73
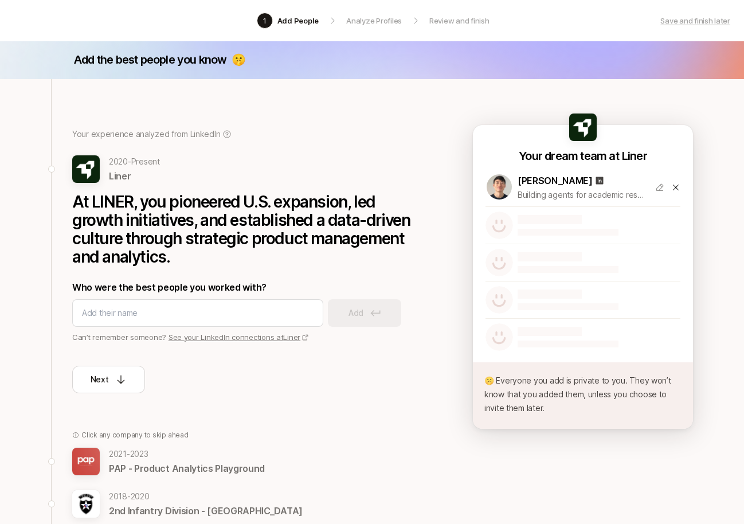
click at [157, 225] on p "At LINER, you pioneered U.S. expansion, led growth initiatives, and established…" at bounding box center [244, 229] width 344 height 73
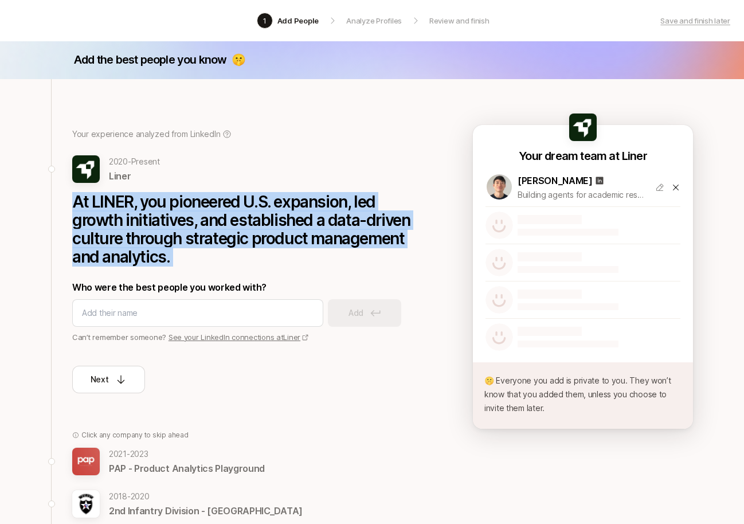
click at [157, 225] on p "At LINER, you pioneered U.S. expansion, led growth initiatives, and established…" at bounding box center [244, 229] width 344 height 73
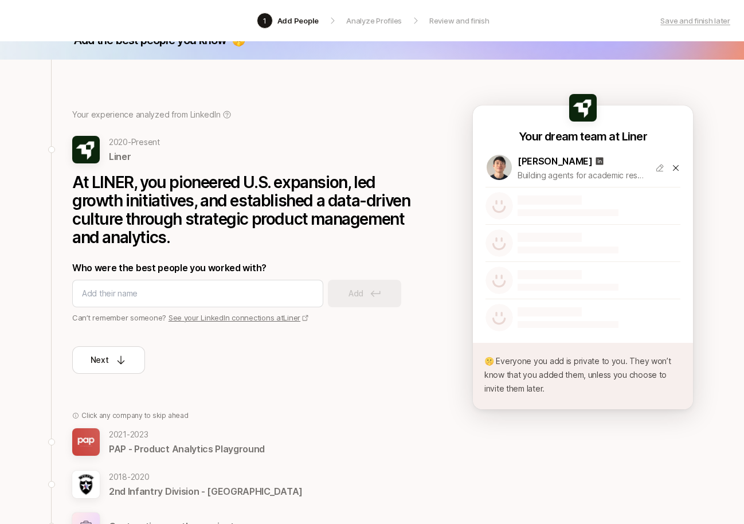
scroll to position [6, 0]
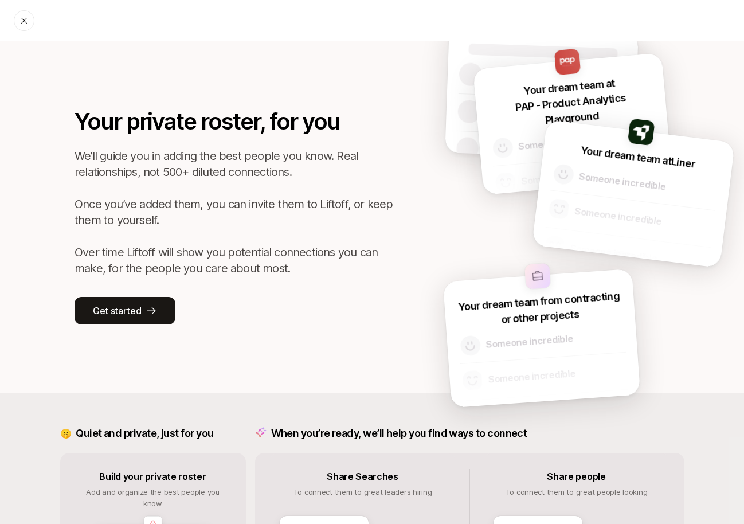
click at [27, 17] on icon at bounding box center [23, 20] width 9 height 9
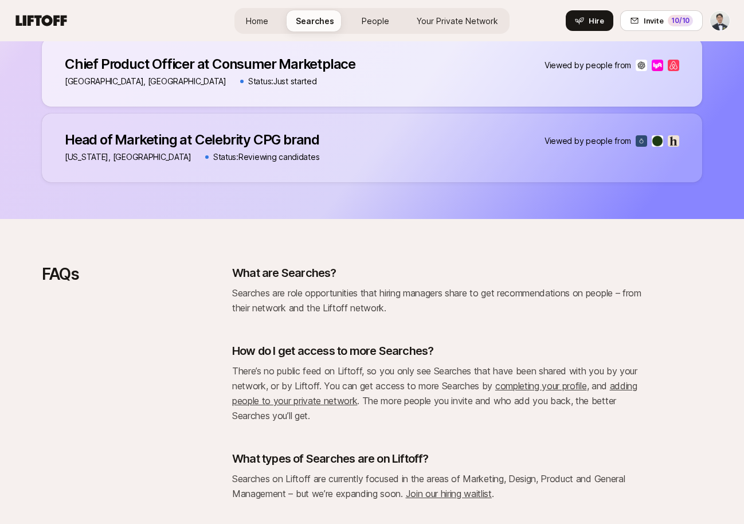
scroll to position [924, 0]
